Goal: Task Accomplishment & Management: Use online tool/utility

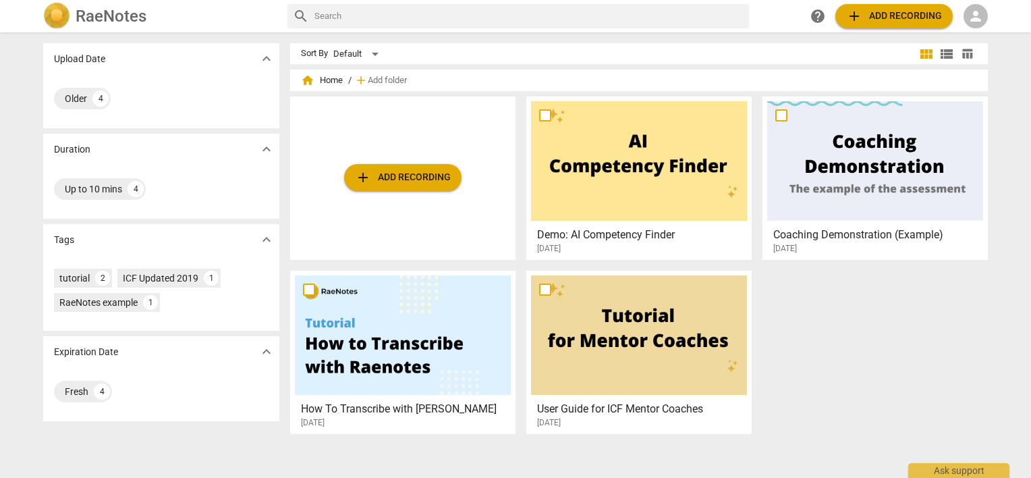
click at [971, 15] on span "person" at bounding box center [975, 16] width 16 height 16
click at [985, 35] on li "Login" at bounding box center [987, 32] width 49 height 32
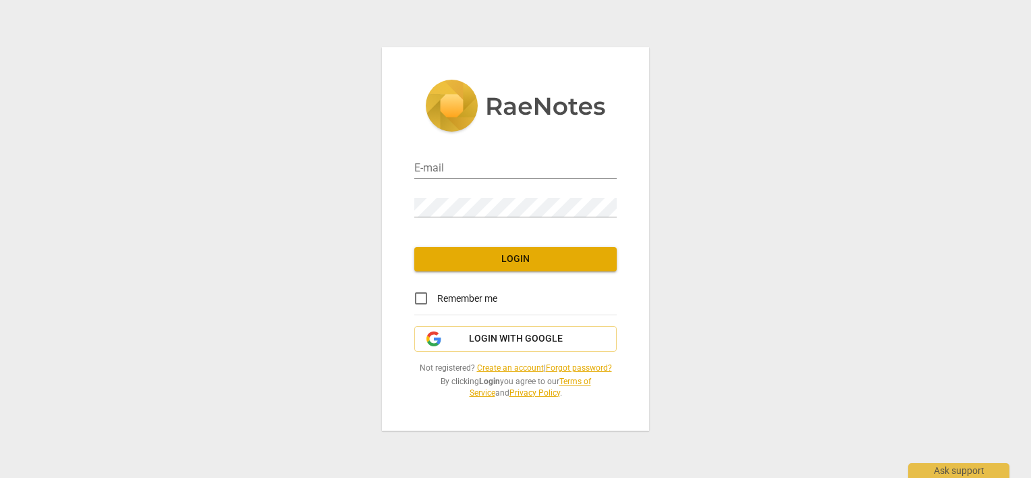
type input "[PERSON_NAME][EMAIL_ADDRESS][DOMAIN_NAME]"
click at [424, 296] on input "Remember me" at bounding box center [421, 298] width 32 height 32
checkbox input "true"
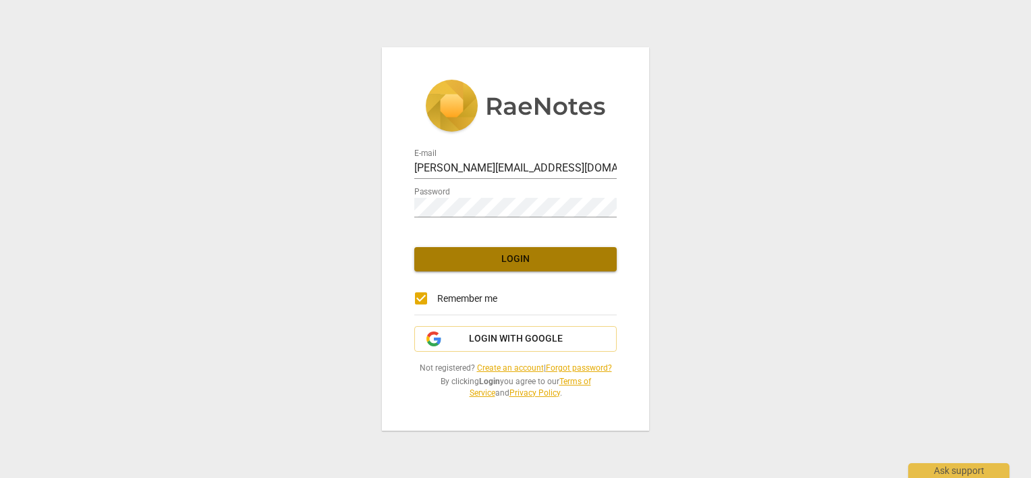
click at [449, 265] on span "Login" at bounding box center [515, 258] width 181 height 13
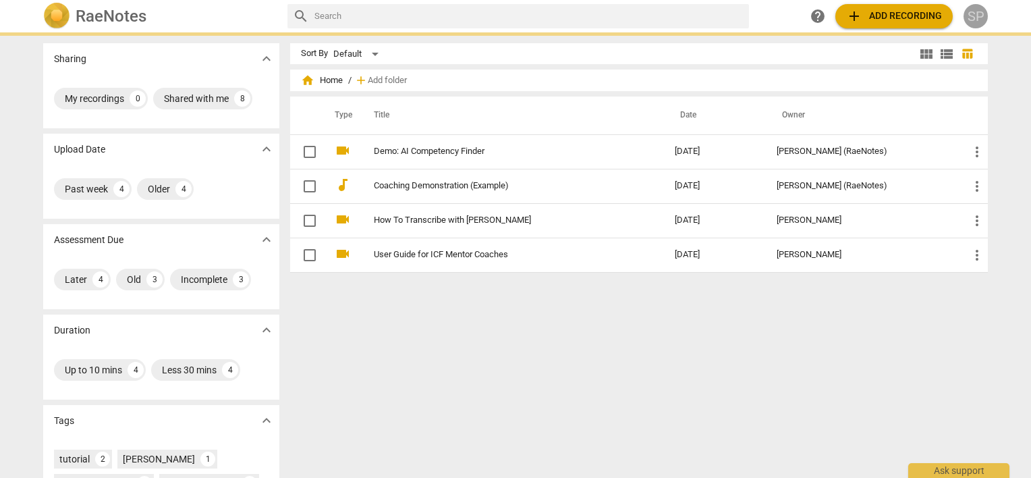
click at [977, 24] on div "SP" at bounding box center [975, 16] width 24 height 24
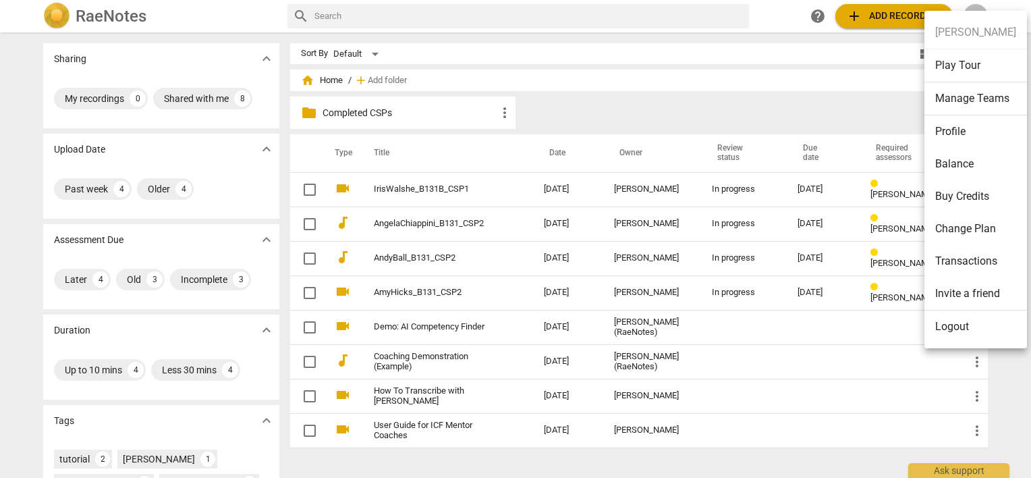
click at [734, 289] on div at bounding box center [515, 239] width 1031 height 478
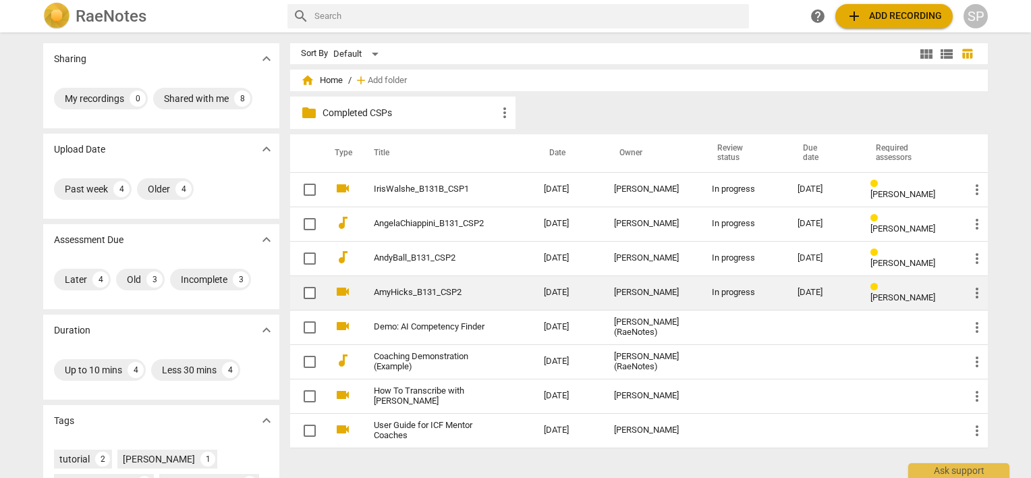
click at [466, 293] on link "AmyHicks_B131_CSP2" at bounding box center [434, 292] width 121 height 10
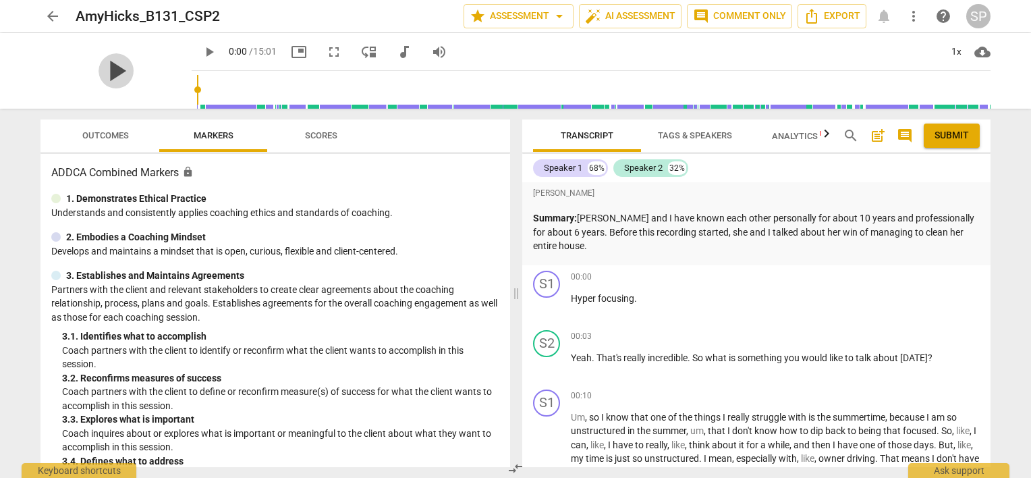
click at [104, 70] on span "play_arrow" at bounding box center [115, 70] width 35 height 35
click at [104, 70] on span "pause" at bounding box center [115, 70] width 35 height 35
click at [104, 70] on span "play_arrow" at bounding box center [115, 70] width 35 height 35
click at [104, 70] on span "pause" at bounding box center [115, 70] width 35 height 35
click at [105, 72] on span "play_arrow" at bounding box center [115, 70] width 35 height 35
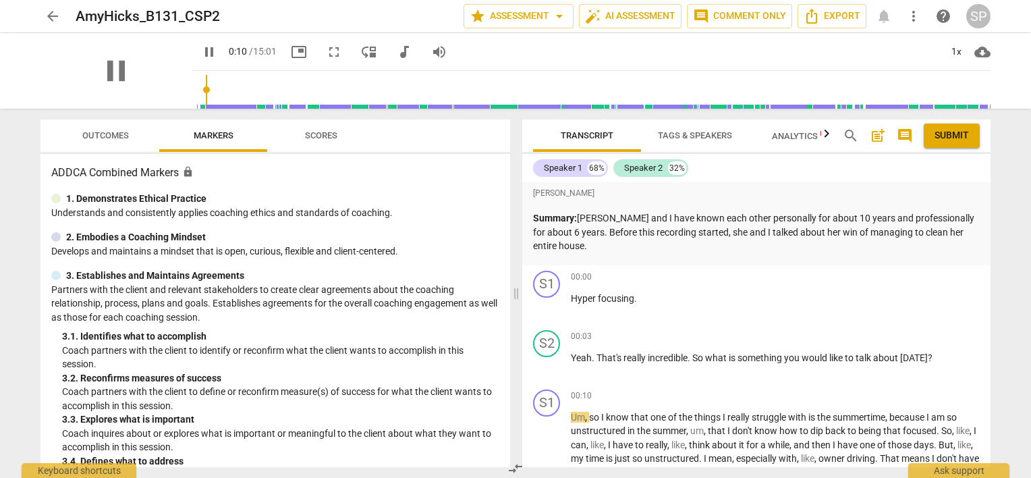
click at [105, 105] on div "pause" at bounding box center [115, 71] width 151 height 76
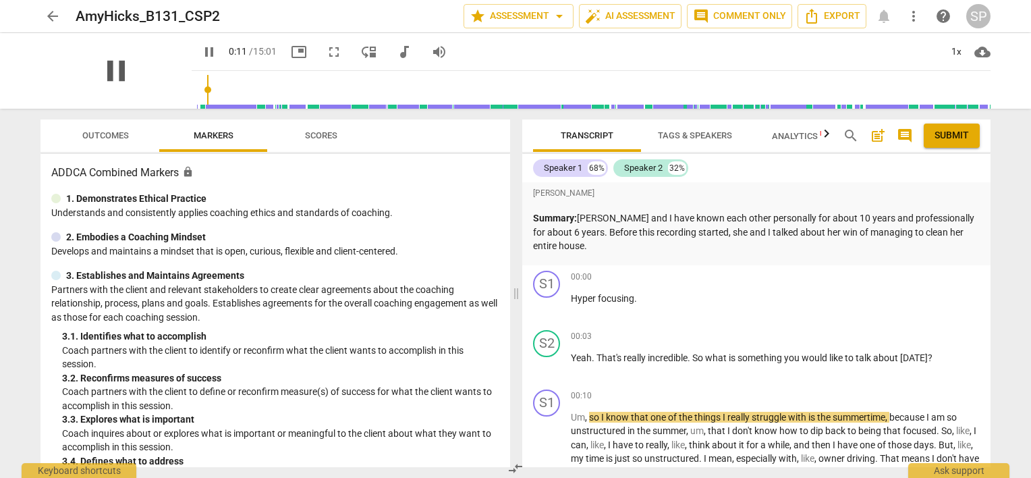
click at [98, 64] on span "pause" at bounding box center [115, 70] width 35 height 35
type input "12"
